Goal: Task Accomplishment & Management: Manage account settings

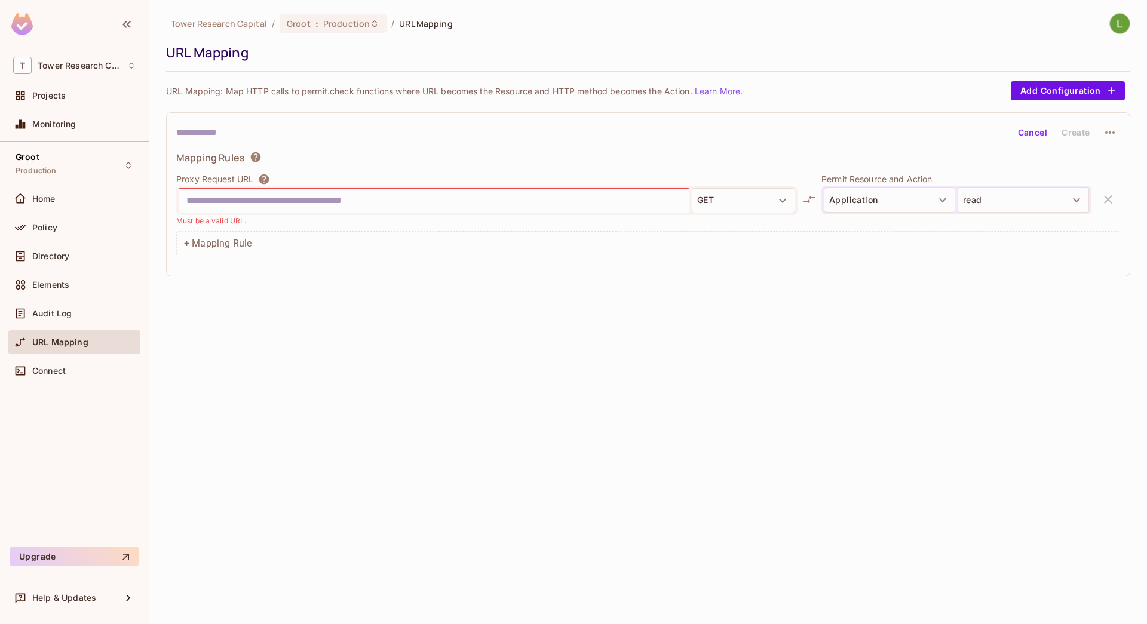
click at [235, 201] on input "text" at bounding box center [433, 200] width 495 height 19
click at [1035, 132] on button "Cancel" at bounding box center [1032, 132] width 39 height 19
click at [661, 142] on div "Cancel Create" at bounding box center [648, 132] width 944 height 20
click at [716, 196] on button "GET" at bounding box center [743, 200] width 103 height 25
click at [834, 318] on div at bounding box center [573, 312] width 1147 height 624
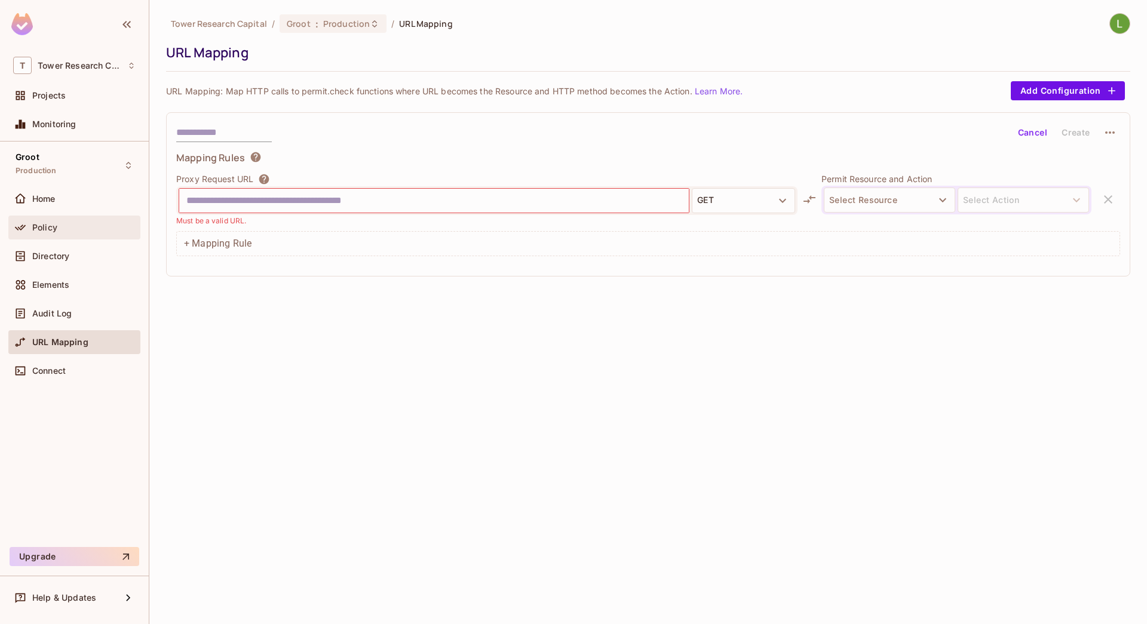
click at [68, 226] on div "Policy" at bounding box center [83, 228] width 103 height 10
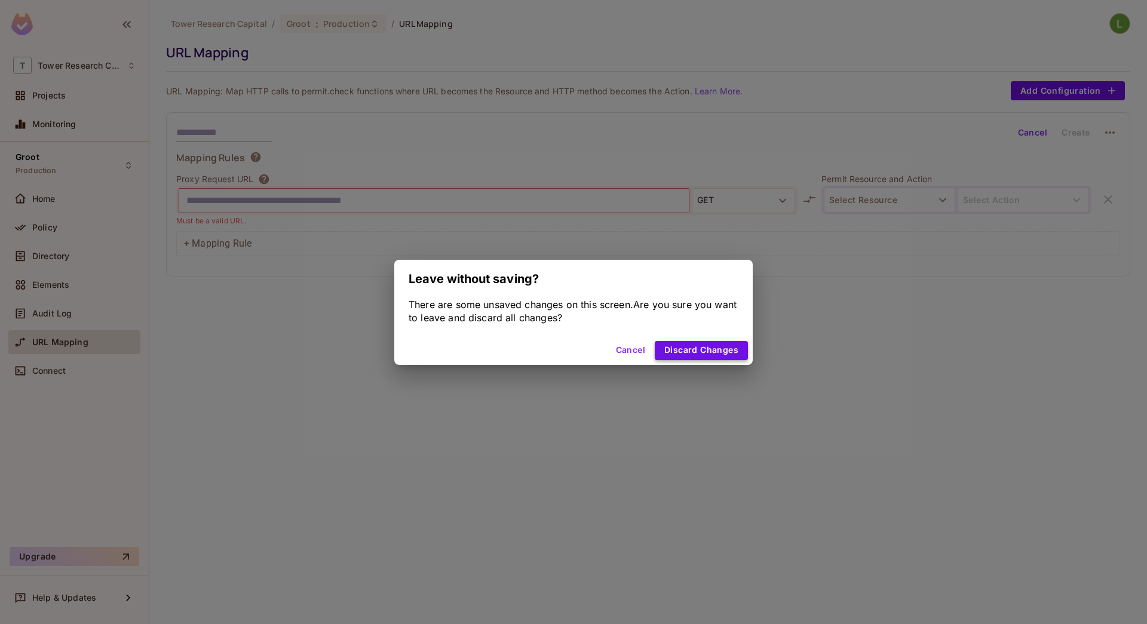
click at [689, 349] on button "Discard Changes" at bounding box center [701, 350] width 93 height 19
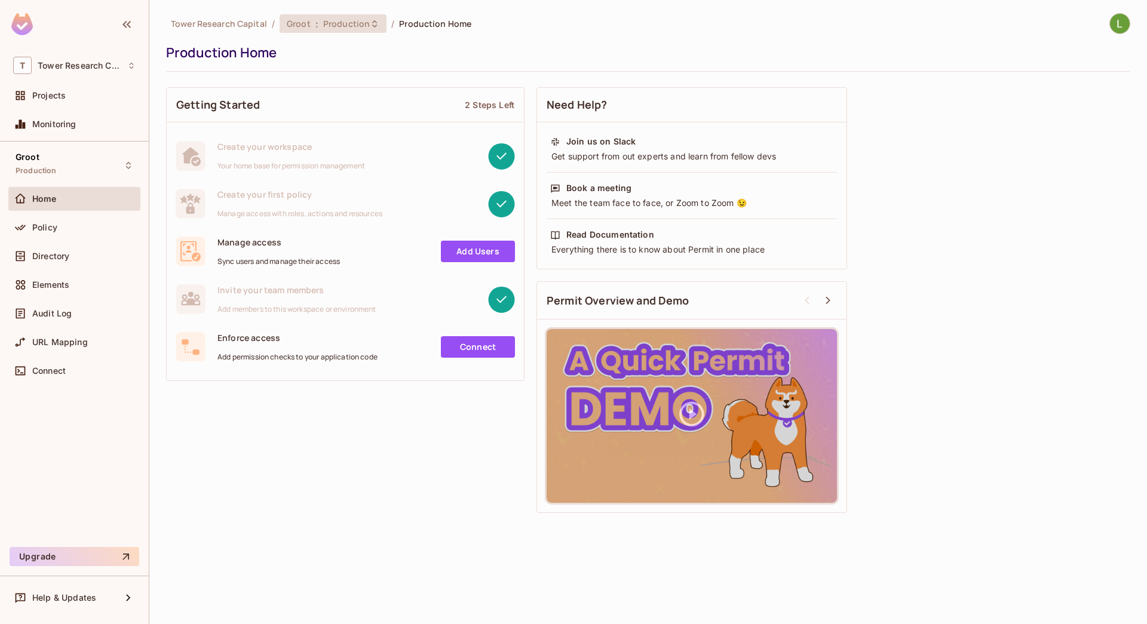
click at [342, 23] on span "Production" at bounding box center [346, 23] width 47 height 11
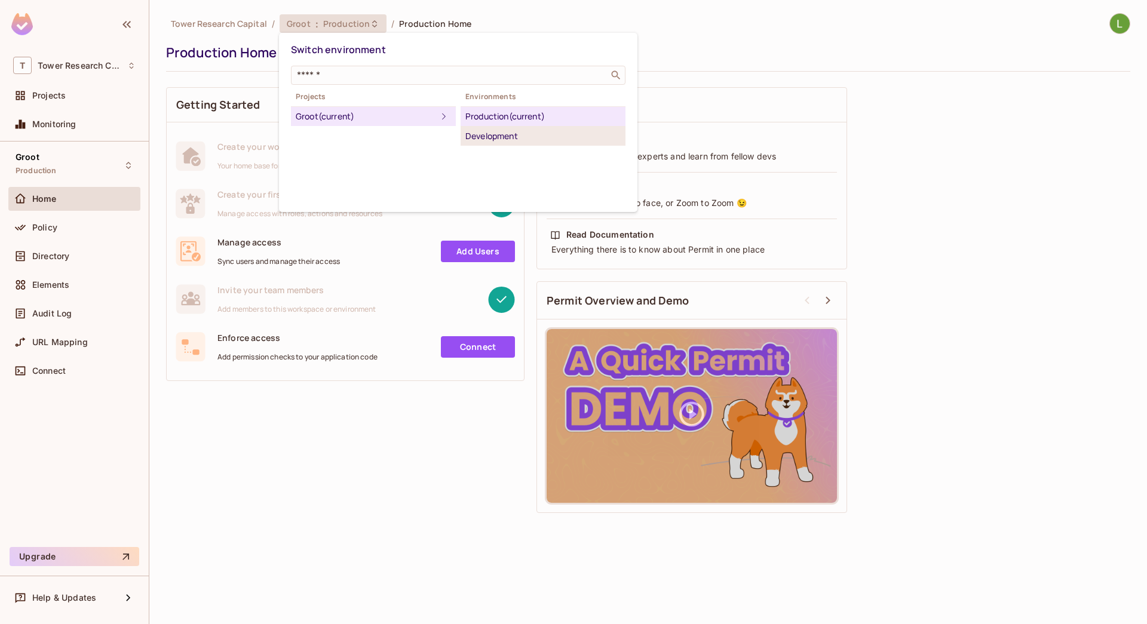
click at [534, 134] on div "Development" at bounding box center [542, 136] width 155 height 14
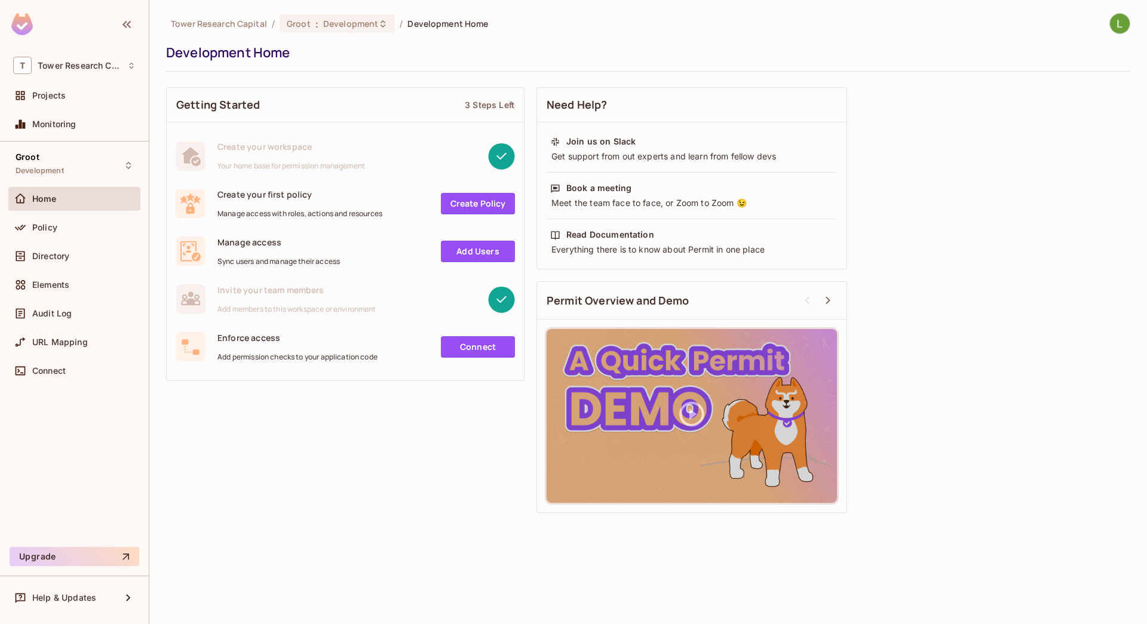
click at [471, 255] on link "Add Users" at bounding box center [478, 252] width 74 height 22
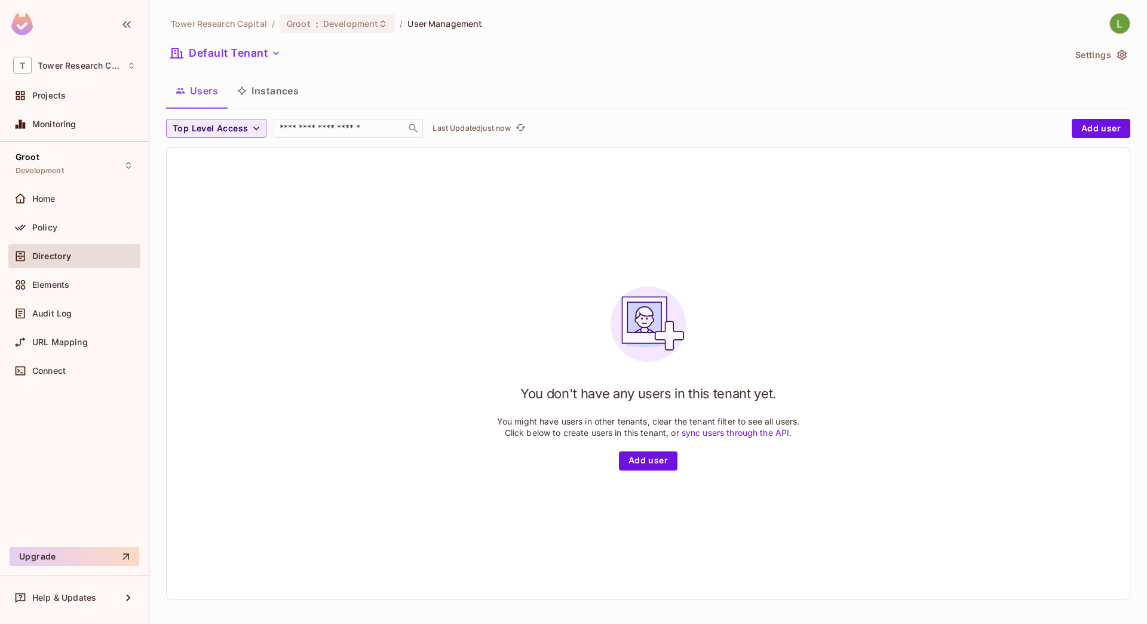
click at [1117, 56] on icon "button" at bounding box center [1122, 55] width 10 height 10
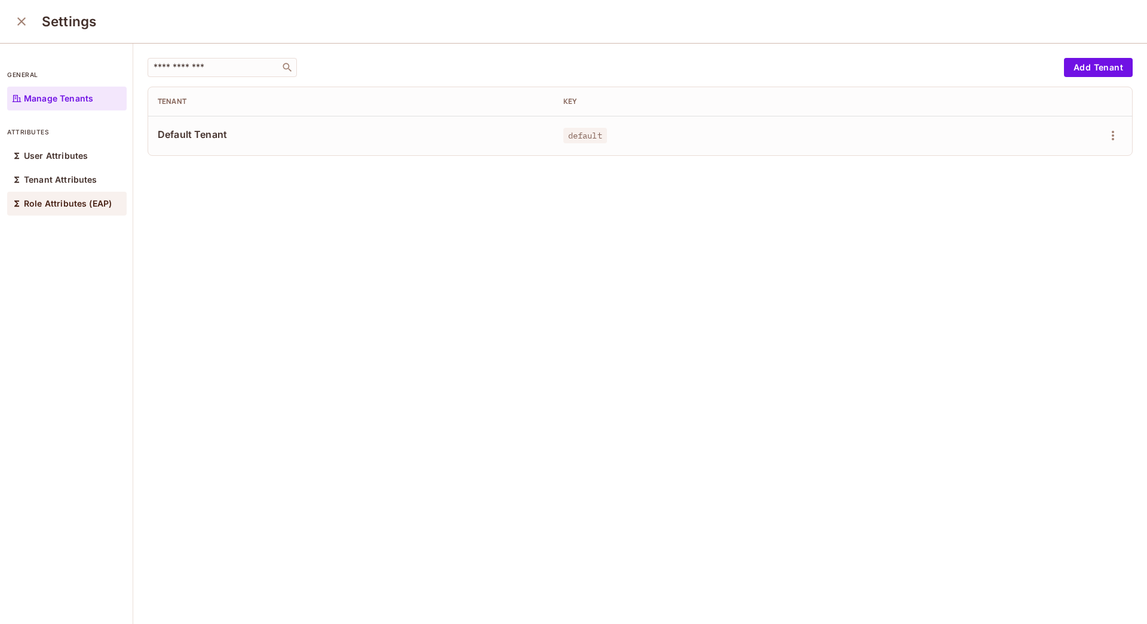
click at [65, 203] on p "Role Attributes (EAP)" at bounding box center [68, 204] width 88 height 10
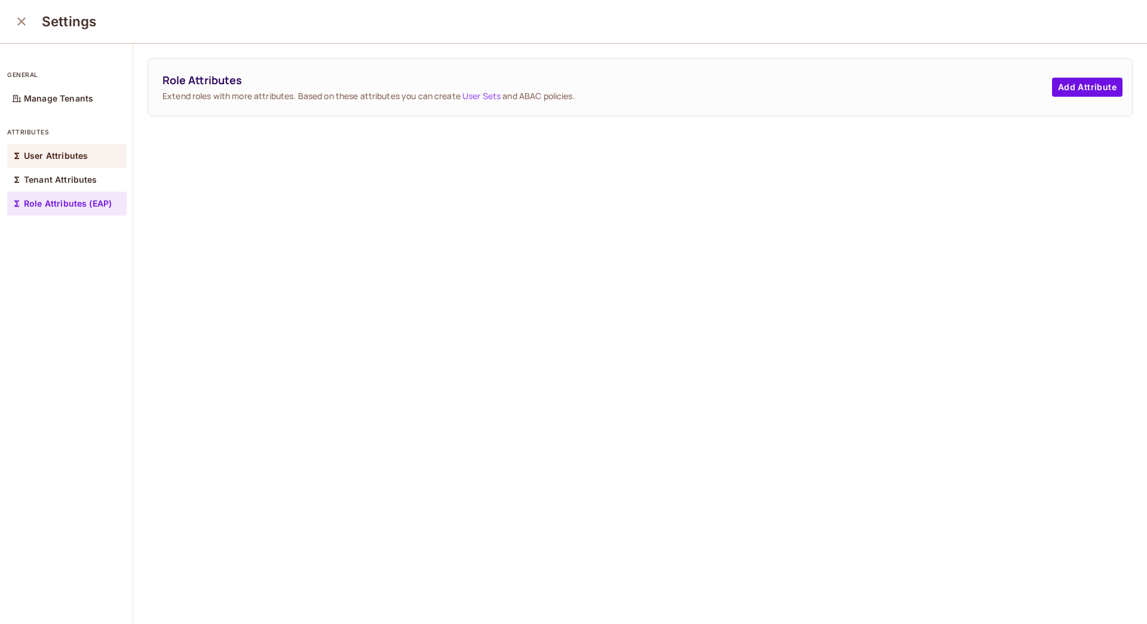
click at [40, 158] on p "User Attributes" at bounding box center [56, 156] width 64 height 10
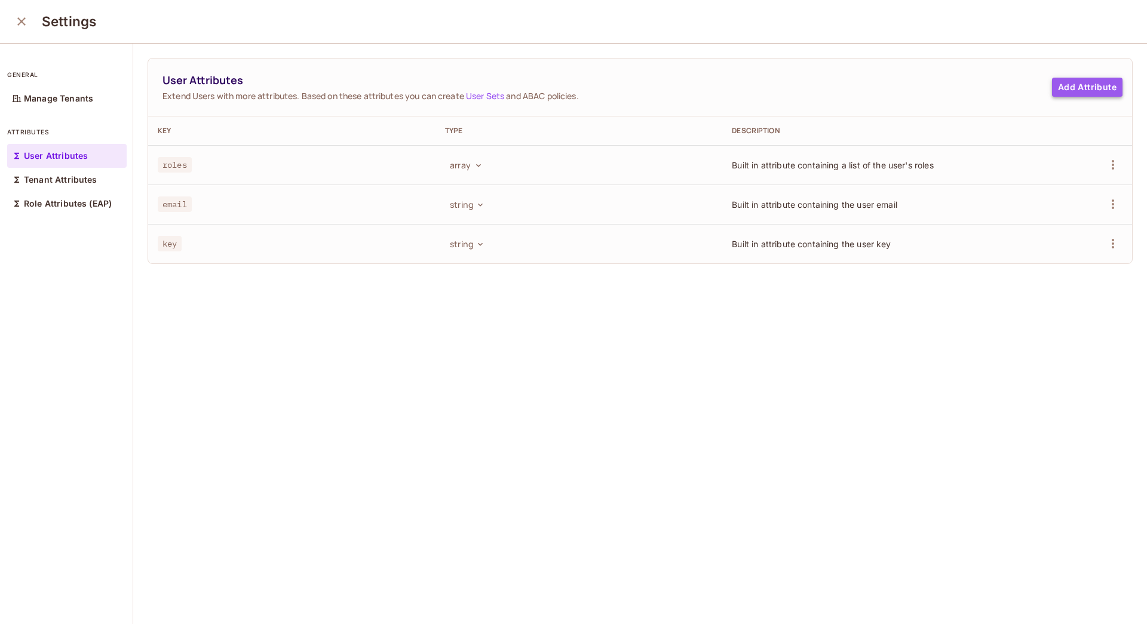
click at [1052, 82] on button "Add Attribute" at bounding box center [1087, 87] width 70 height 19
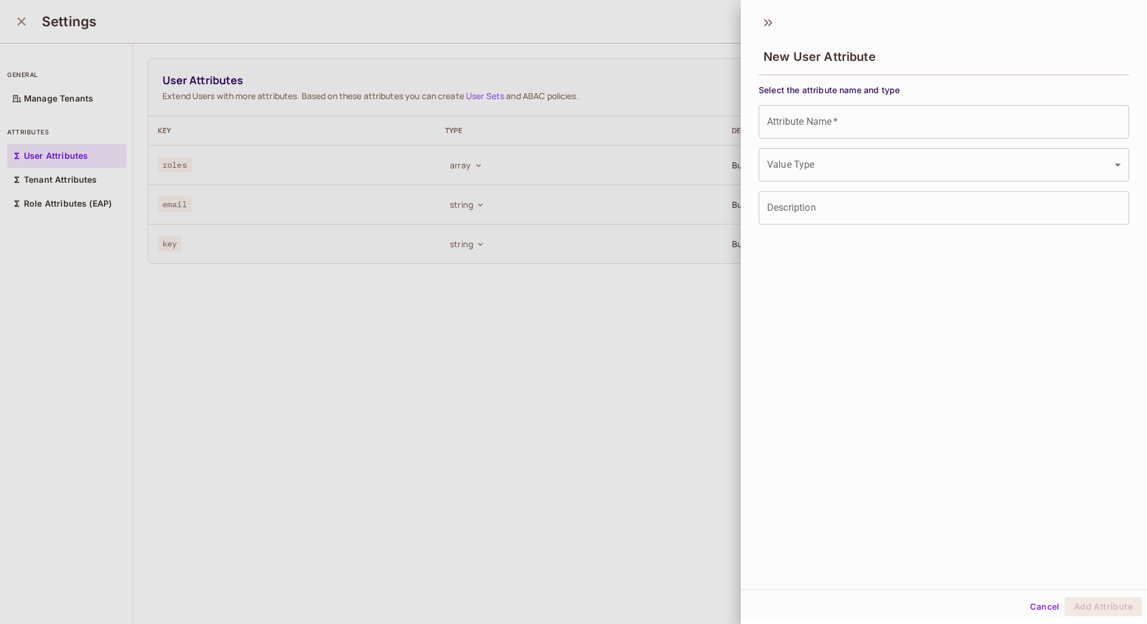
click at [904, 130] on input "Attribute Name   *" at bounding box center [944, 121] width 370 height 33
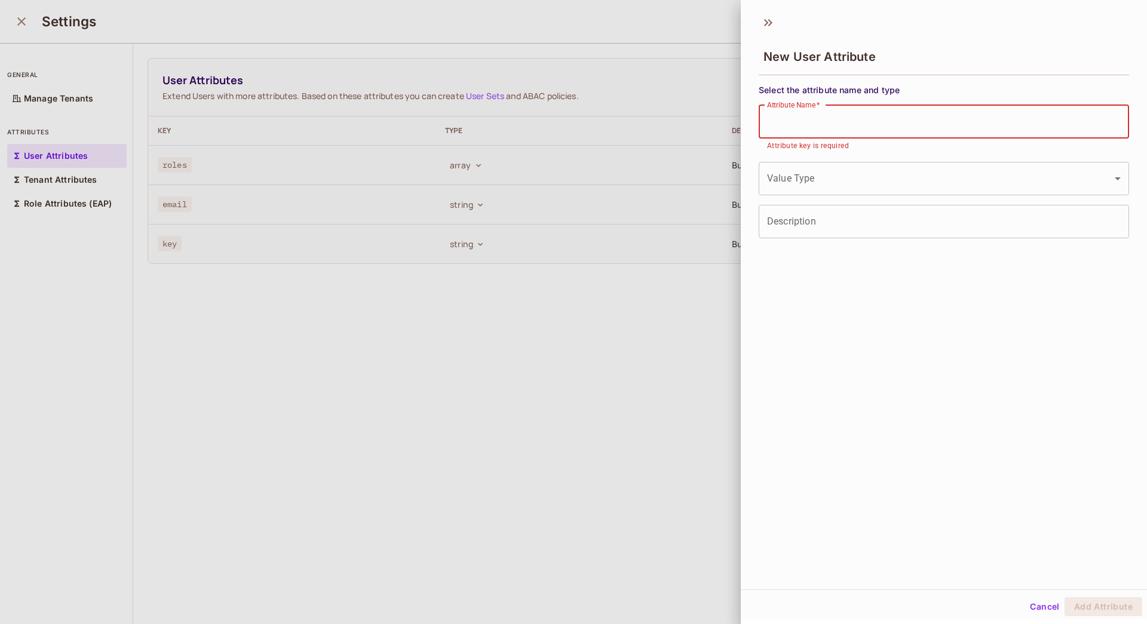
click at [913, 171] on body "T Tower Research Capital Projects Monitoring Groot Development Home Policy Dire…" at bounding box center [573, 312] width 1147 height 624
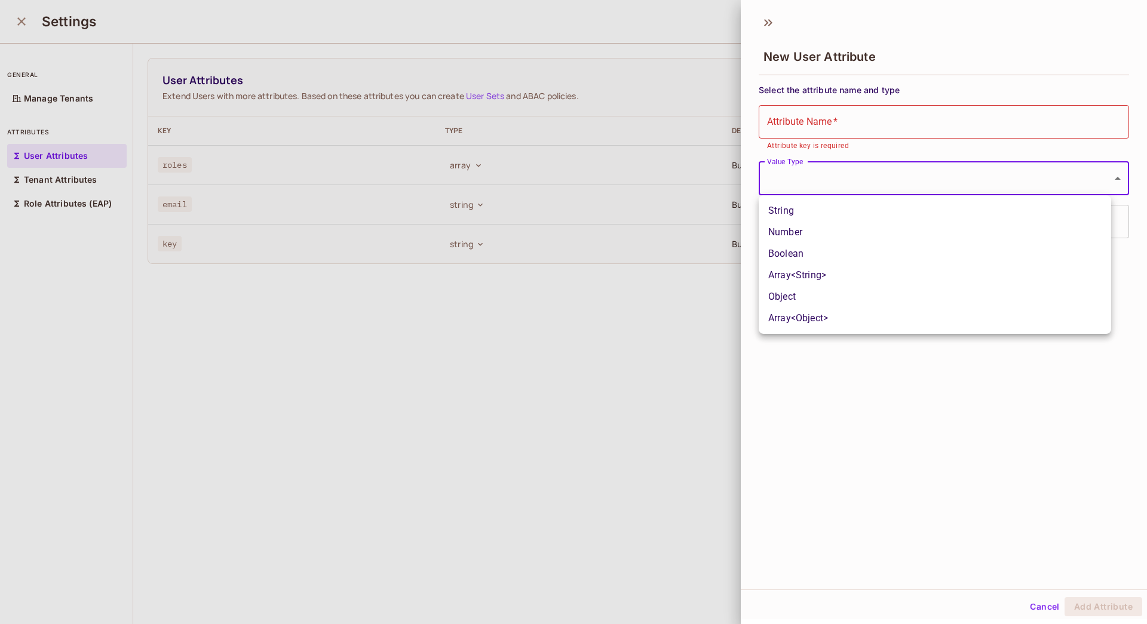
click at [841, 383] on div at bounding box center [573, 312] width 1147 height 624
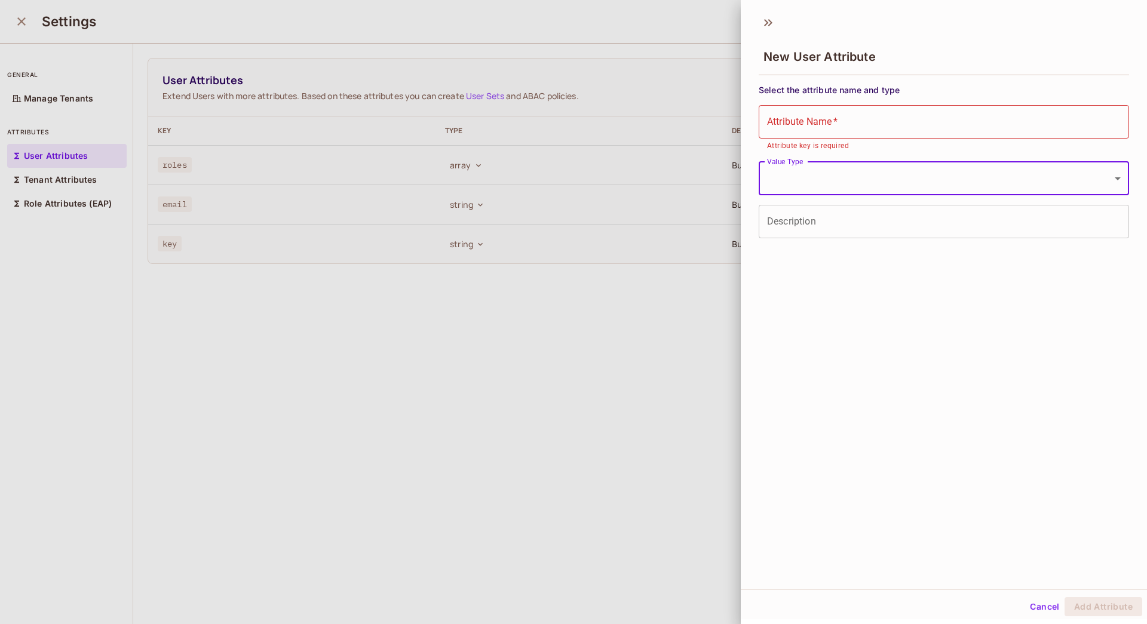
click at [505, 332] on div at bounding box center [573, 312] width 1147 height 624
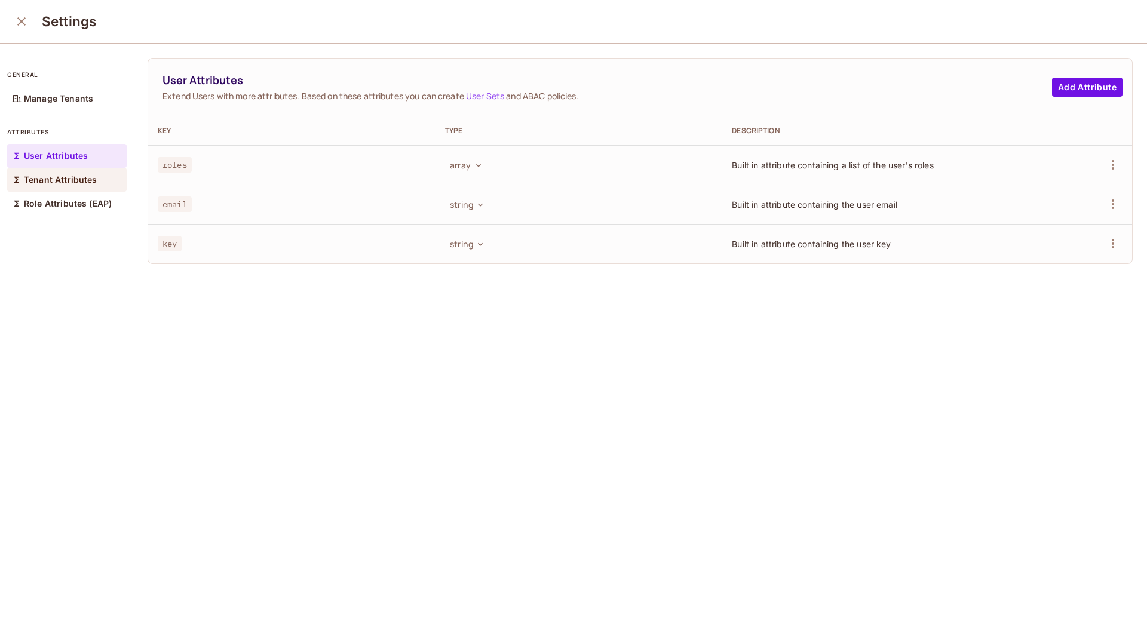
click at [34, 184] on p "Tenant Attributes" at bounding box center [60, 180] width 73 height 10
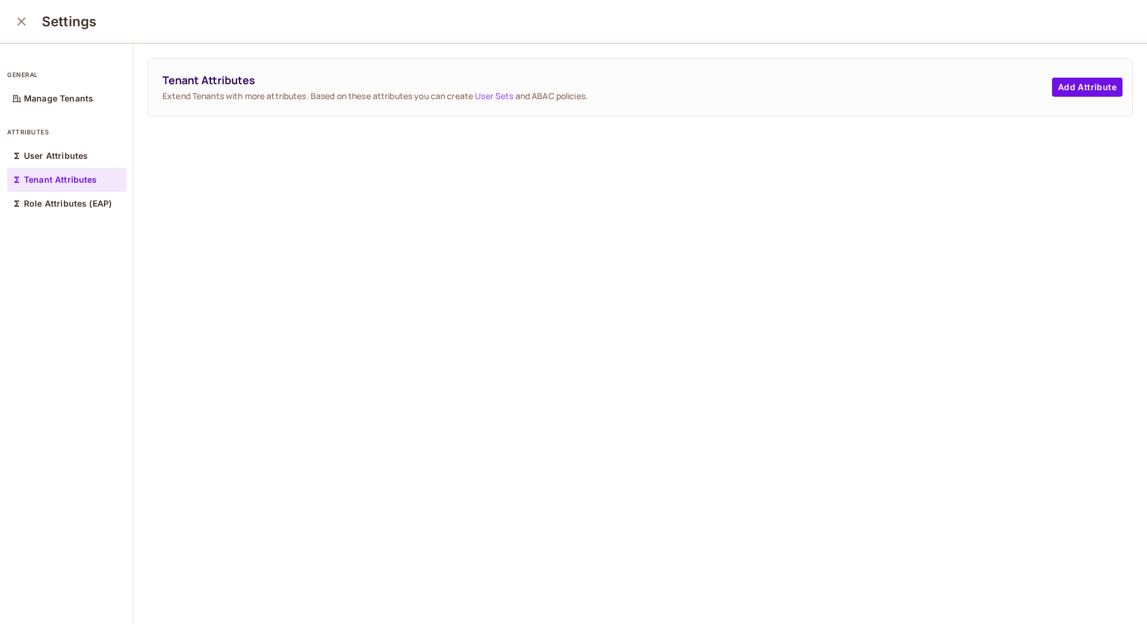
click at [505, 97] on link "User Sets" at bounding box center [494, 95] width 38 height 11
click at [17, 17] on icon "close" at bounding box center [21, 21] width 14 height 14
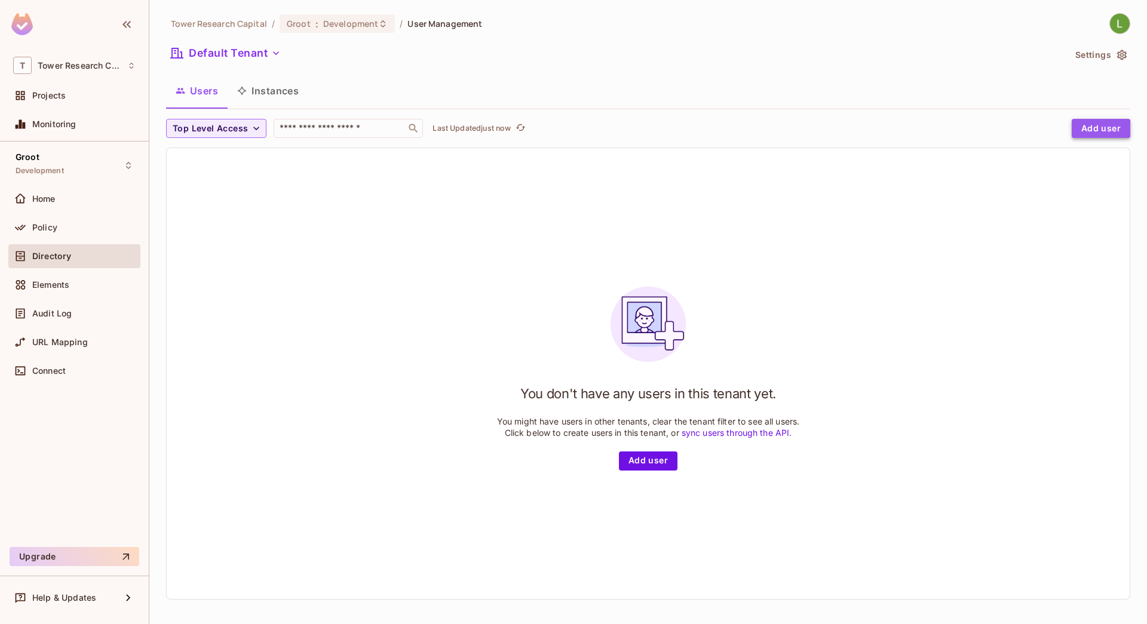
click at [1086, 129] on button "Add user" at bounding box center [1101, 128] width 59 height 19
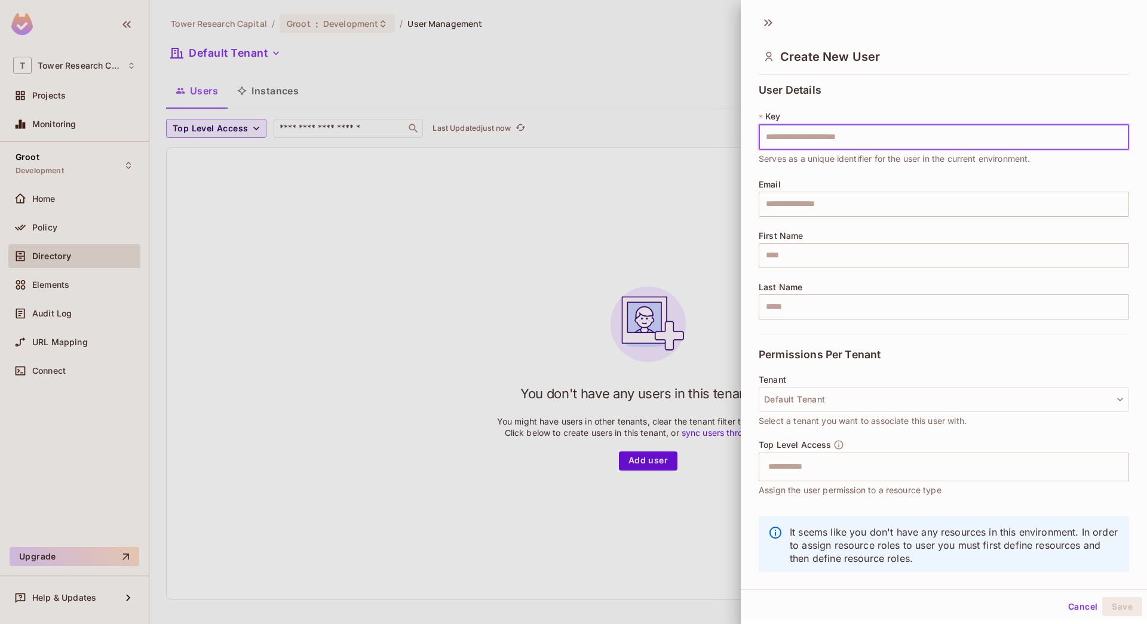
click at [327, 74] on div at bounding box center [573, 312] width 1147 height 624
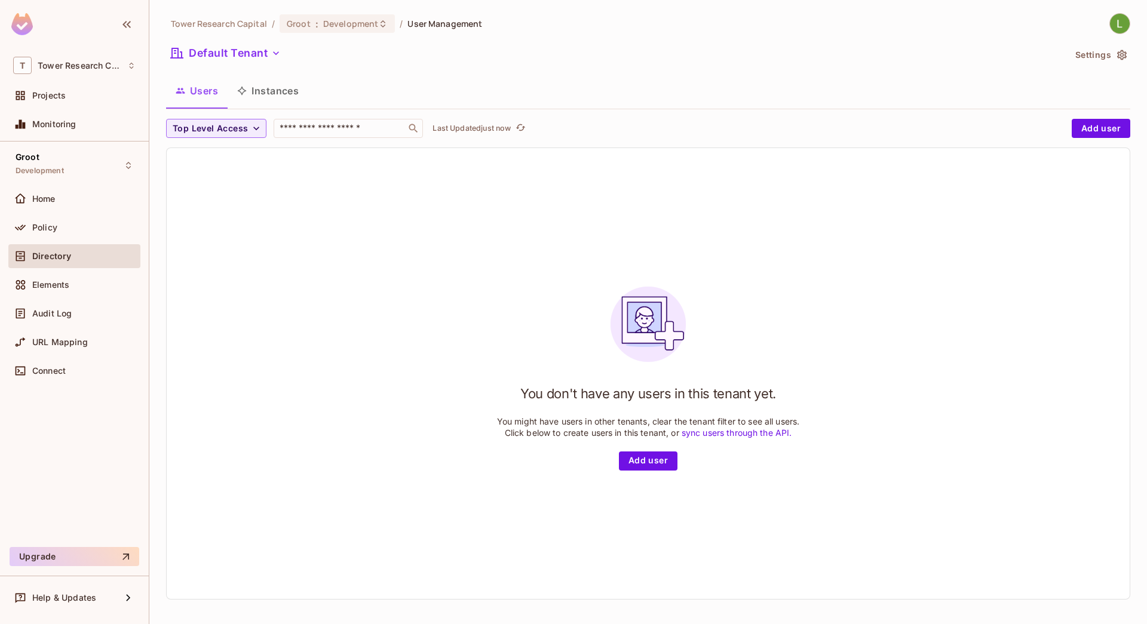
click at [271, 87] on button "Instances" at bounding box center [268, 91] width 81 height 30
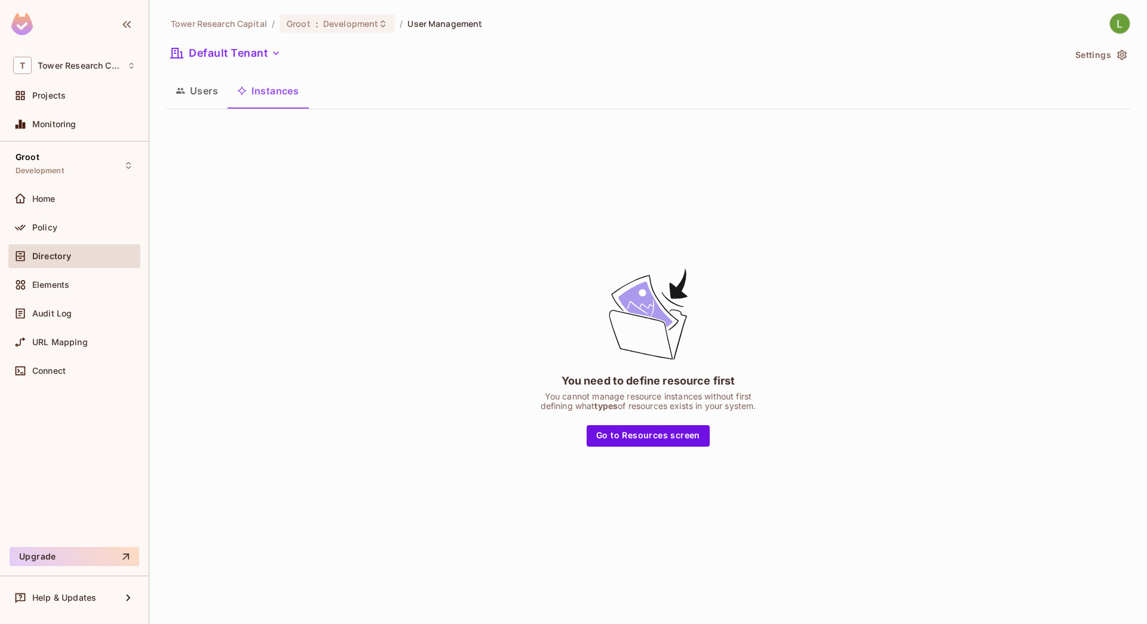
click at [194, 97] on button "Users" at bounding box center [197, 91] width 62 height 30
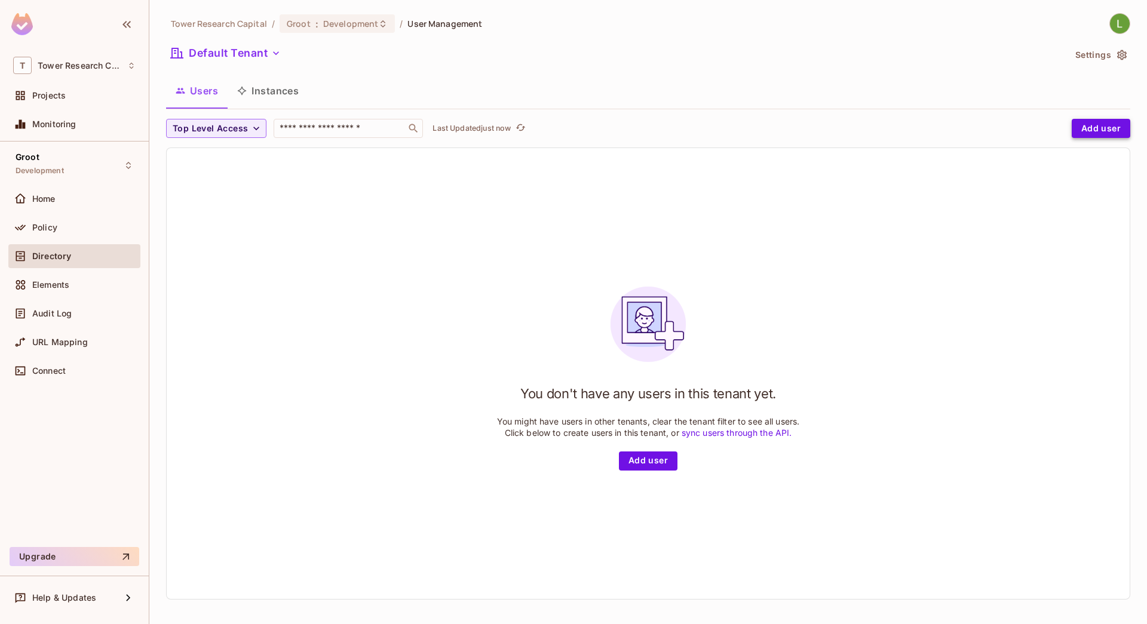
click at [1084, 121] on button "Add user" at bounding box center [1101, 128] width 59 height 19
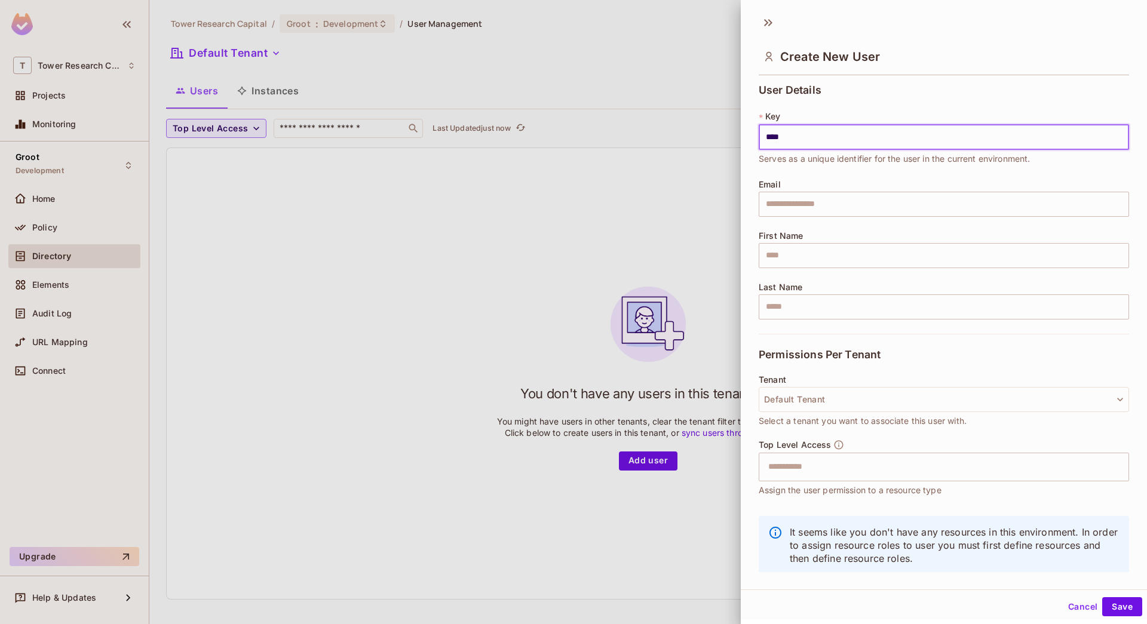
click at [906, 132] on input "****" at bounding box center [944, 137] width 370 height 25
type input "****"
click at [705, 91] on div at bounding box center [573, 312] width 1147 height 624
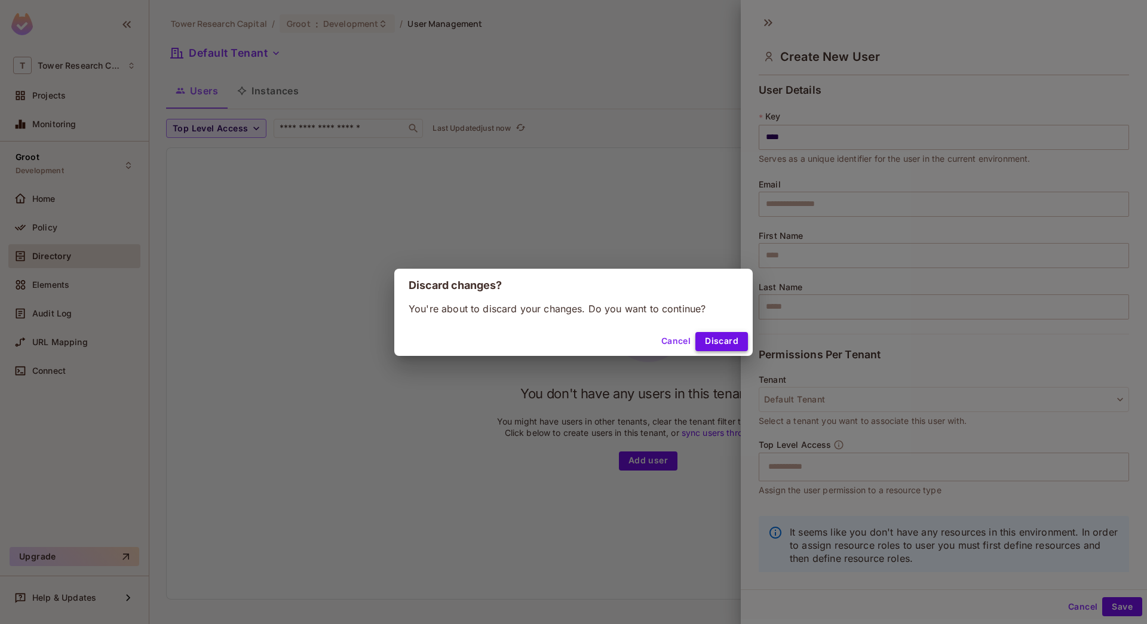
click at [720, 341] on button "Discard" at bounding box center [721, 341] width 53 height 19
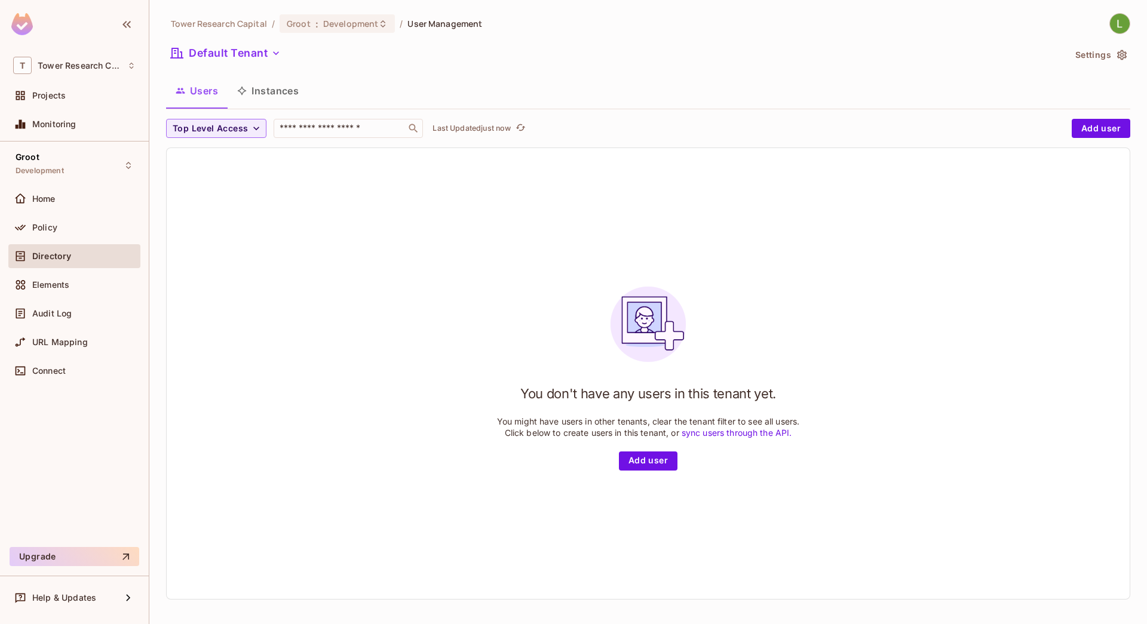
click at [700, 430] on link "sync users through the API." at bounding box center [737, 433] width 111 height 10
